Goal: Information Seeking & Learning: Check status

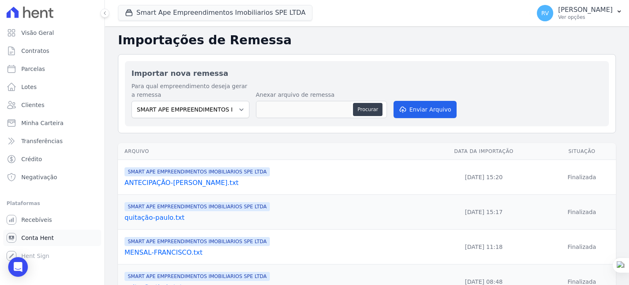
click at [57, 239] on link "Conta Hent" at bounding box center [52, 237] width 98 height 16
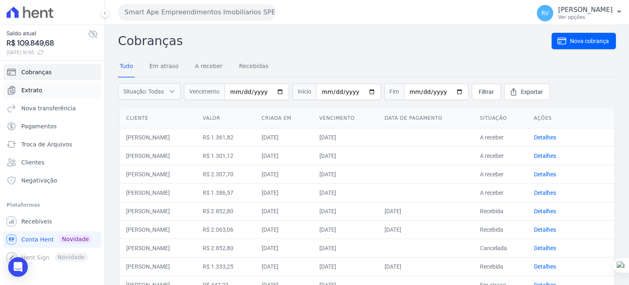
click at [48, 87] on link "Extrato" at bounding box center [52, 90] width 98 height 16
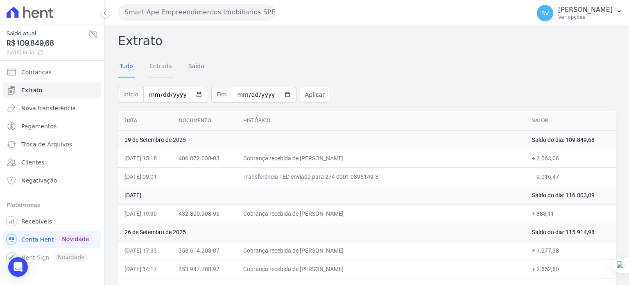
click at [158, 68] on link "Entrada" at bounding box center [161, 66] width 26 height 21
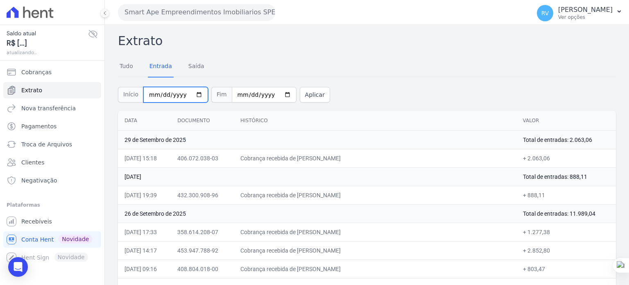
click at [192, 95] on input "2025-09-01" at bounding box center [175, 95] width 65 height 16
type input "[DATE]"
click at [276, 91] on input "2025-09-29" at bounding box center [264, 95] width 65 height 16
type input "[DATE]"
click at [300, 93] on button "Aplicar" at bounding box center [315, 95] width 30 height 16
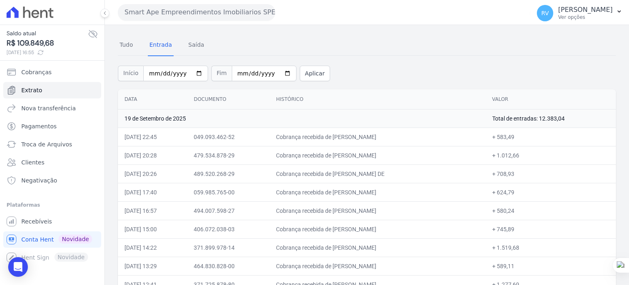
scroll to position [41, 0]
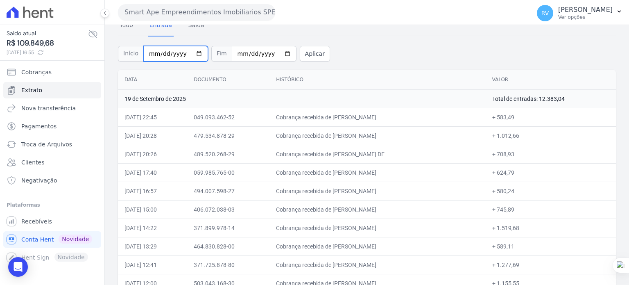
click at [195, 54] on input "[DATE]" at bounding box center [175, 54] width 65 height 16
type input "[DATE]"
click at [277, 55] on input "[DATE]" at bounding box center [264, 54] width 65 height 16
type input "[DATE]"
click at [300, 50] on button "Aplicar" at bounding box center [315, 54] width 30 height 16
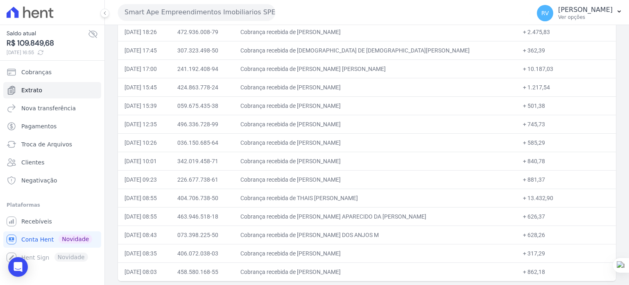
scroll to position [145, 0]
drag, startPoint x: 511, startPoint y: 251, endPoint x: 525, endPoint y: 252, distance: 13.5
click at [525, 252] on td "+ 317,29" at bounding box center [566, 252] width 100 height 18
copy td "317,29"
